Goal: Task Accomplishment & Management: Use online tool/utility

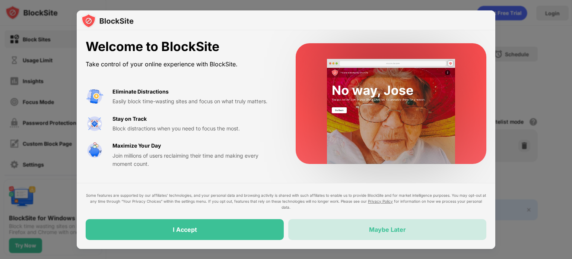
click at [359, 235] on div "Maybe Later" at bounding box center [387, 229] width 198 height 21
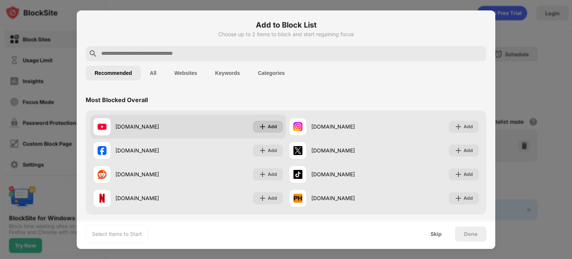
click at [275, 132] on div "Add" at bounding box center [268, 127] width 30 height 12
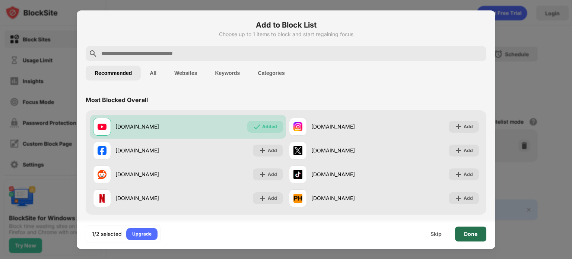
click at [477, 240] on div "Done" at bounding box center [470, 233] width 31 height 15
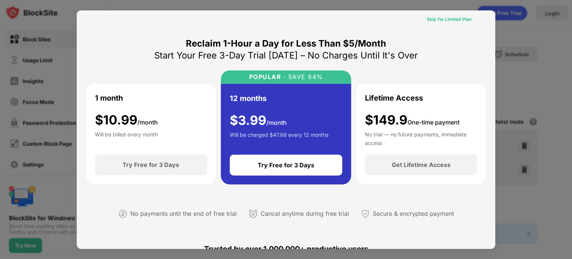
click at [439, 16] on div "Skip for Limited Plan" at bounding box center [449, 19] width 45 height 7
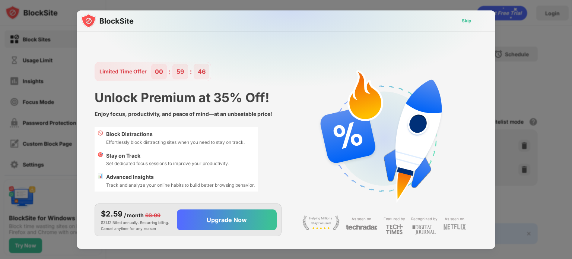
click at [466, 23] on div "Skip" at bounding box center [467, 20] width 10 height 7
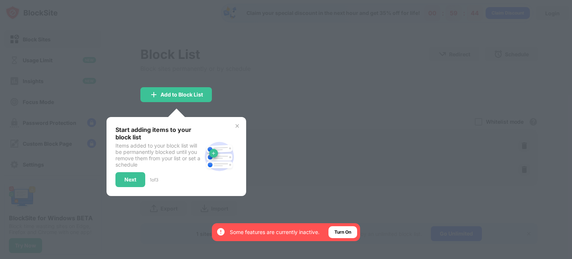
click at [227, 161] on img at bounding box center [219, 156] width 36 height 36
click at [308, 143] on div at bounding box center [286, 129] width 572 height 259
click at [237, 126] on img at bounding box center [237, 126] width 6 height 6
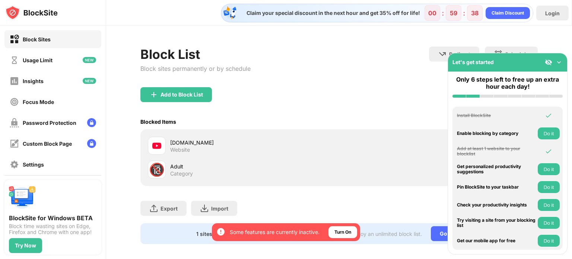
click at [559, 63] on img at bounding box center [558, 61] width 7 height 7
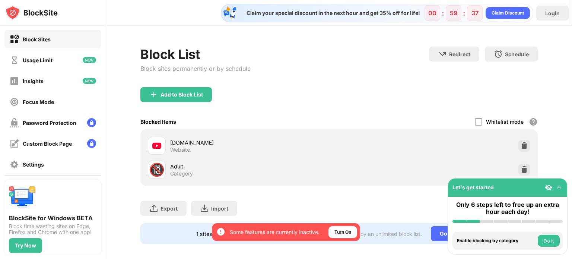
click at [439, 62] on div "Redirect Choose a site to be redirected to when blocking is active Schedule Sel…" at bounding box center [483, 63] width 109 height 32
